Goal: Task Accomplishment & Management: Manage account settings

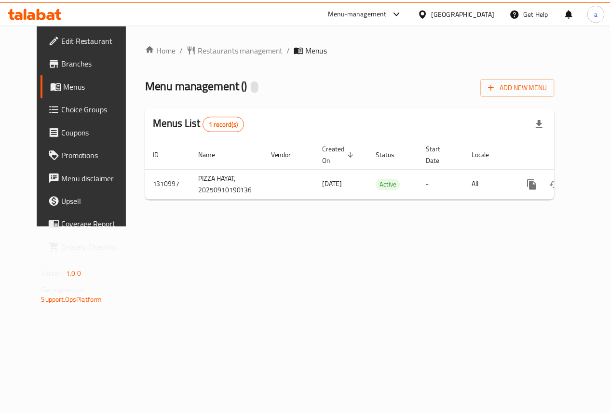
scroll to position [0, 3]
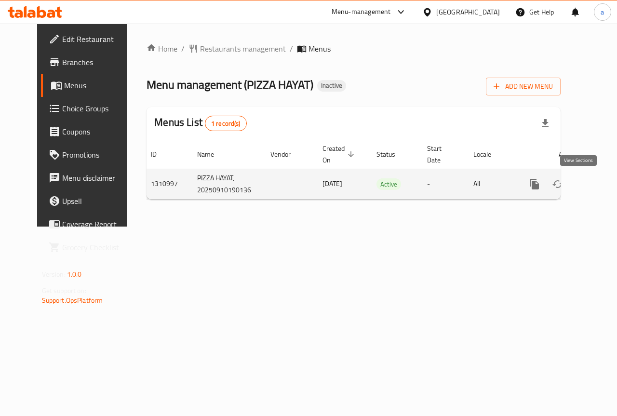
click at [592, 181] on link "enhanced table" at bounding box center [603, 184] width 23 height 23
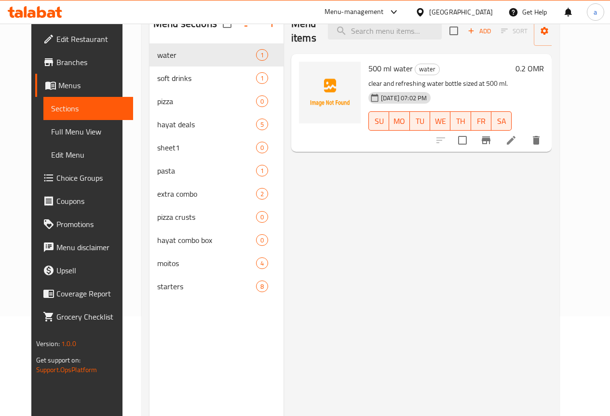
scroll to position [135, 0]
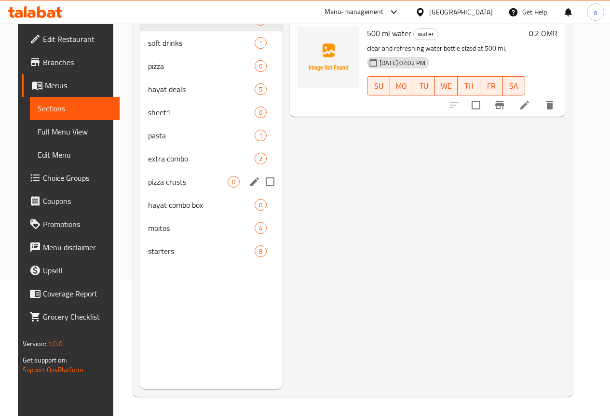
click at [140, 170] on div "extra combo 2" at bounding box center [211, 158] width 142 height 23
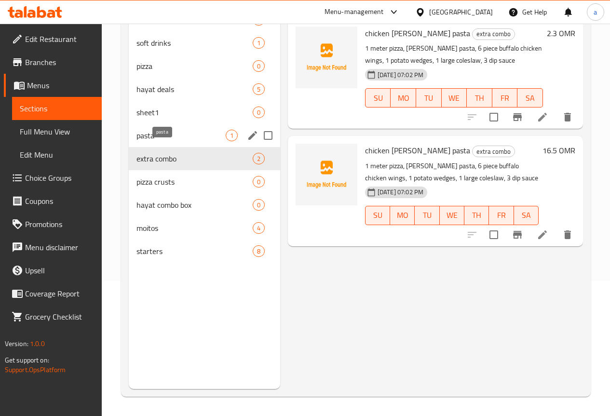
click at [161, 141] on span "pasta" at bounding box center [180, 136] width 89 height 12
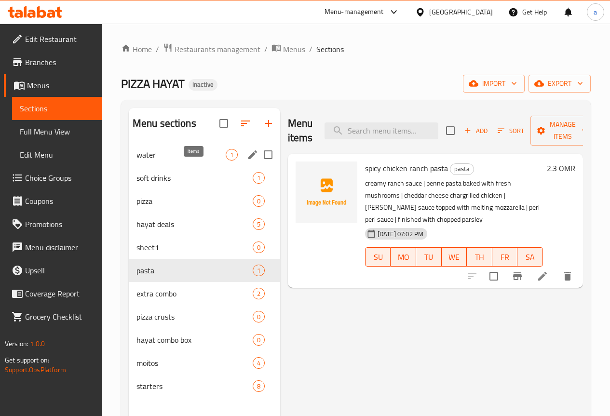
click at [226, 160] on span "1" at bounding box center [231, 154] width 11 height 9
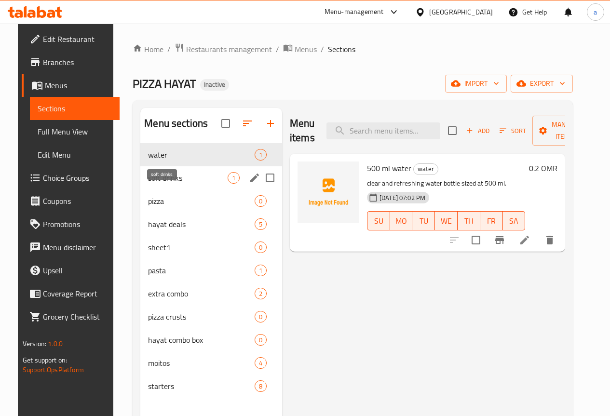
click at [172, 184] on span "soft drinks" at bounding box center [188, 178] width 80 height 12
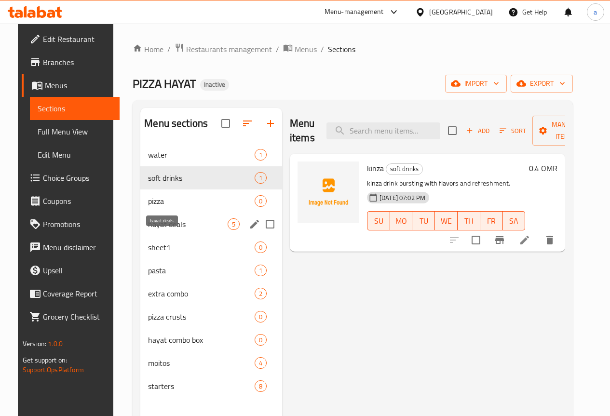
click at [179, 230] on span "hayat deals" at bounding box center [188, 224] width 80 height 12
